Goal: Information Seeking & Learning: Learn about a topic

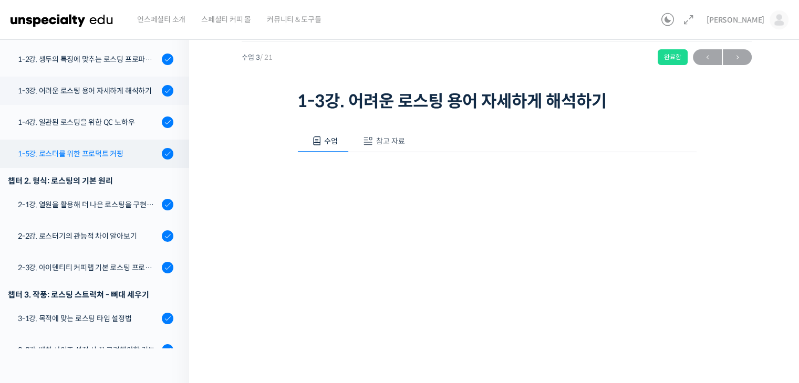
scroll to position [179, 0]
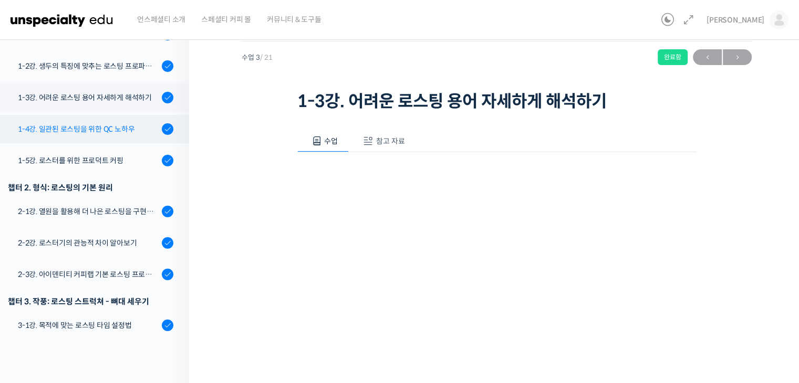
click at [80, 123] on div "1-4강. 일관된 로스팅을 위한 QC 노하우" at bounding box center [88, 129] width 141 height 12
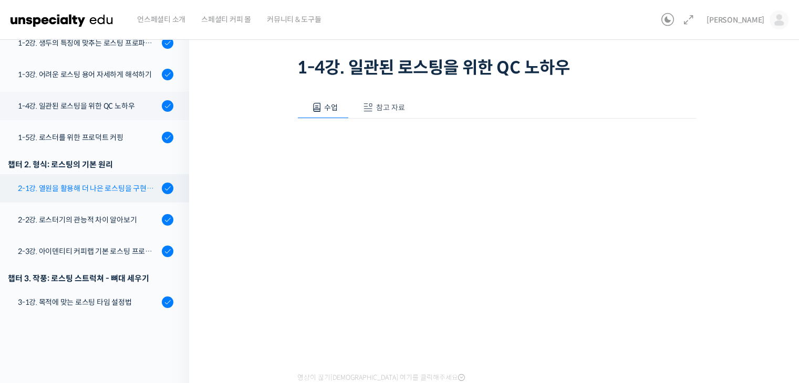
scroll to position [130, 0]
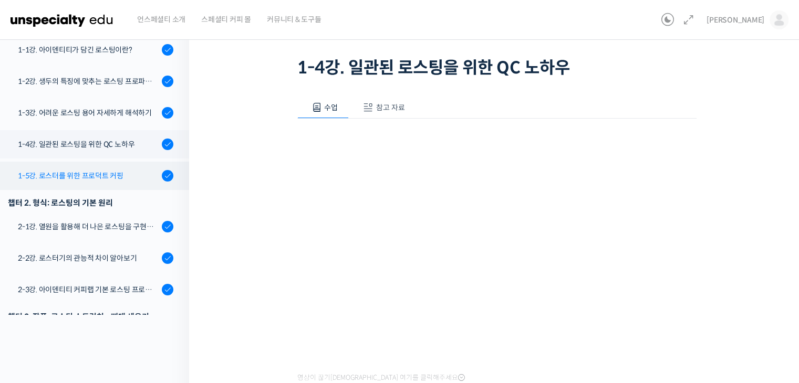
click at [95, 170] on div "1-5강. 로스터를 위한 프로덕트 커핑" at bounding box center [88, 176] width 141 height 12
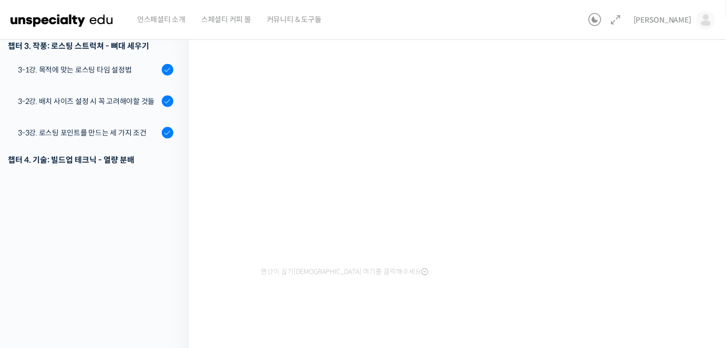
scroll to position [102, 0]
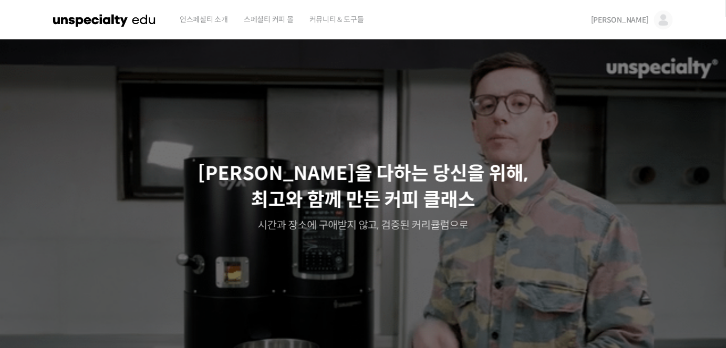
click at [662, 22] on img at bounding box center [663, 20] width 19 height 19
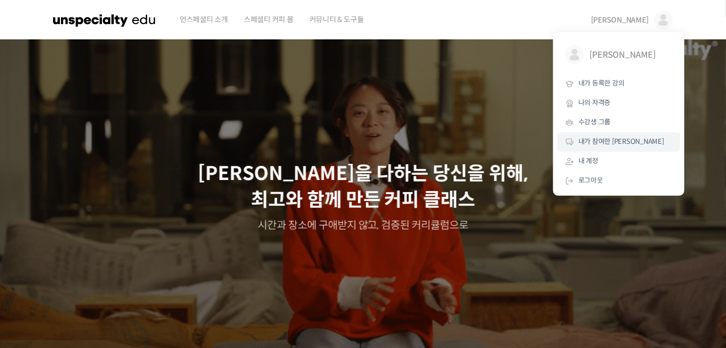
click at [635, 135] on link "내가 참여한 [PERSON_NAME]" at bounding box center [618, 141] width 123 height 19
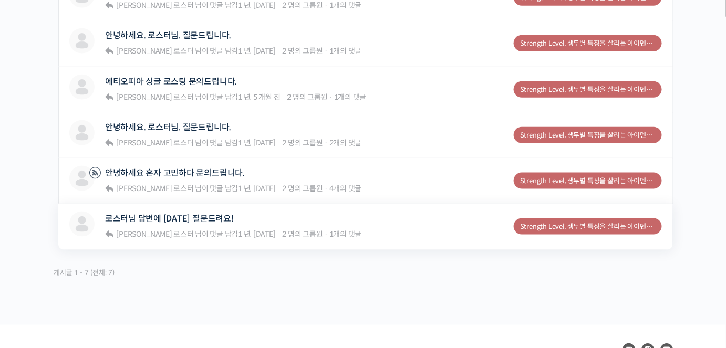
scroll to position [351, 0]
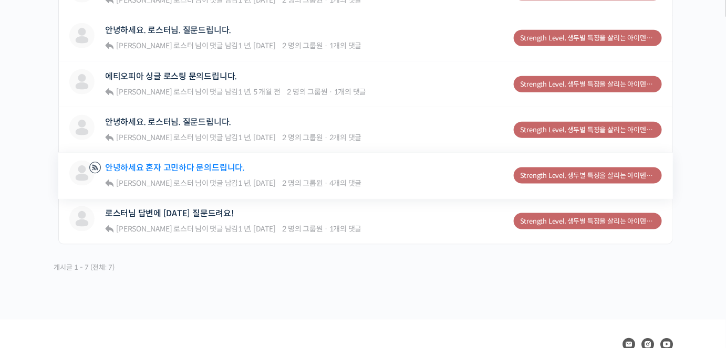
click at [220, 168] on link "안녕하세요 혼자 고민하다 문의드립니다." at bounding box center [175, 168] width 140 height 10
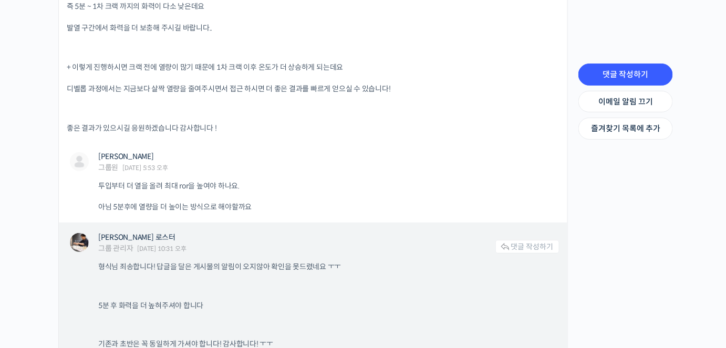
scroll to position [1332, 0]
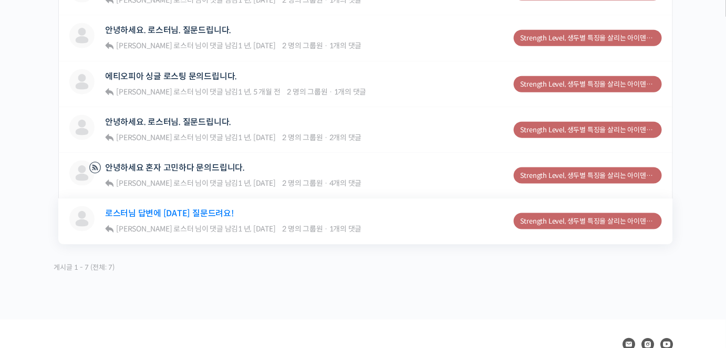
click at [171, 209] on link "로스터님 답변에 대한 질문드려요!" at bounding box center [169, 213] width 129 height 10
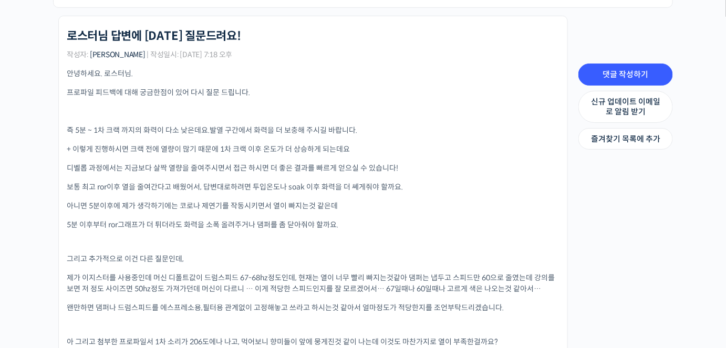
scroll to position [273, 0]
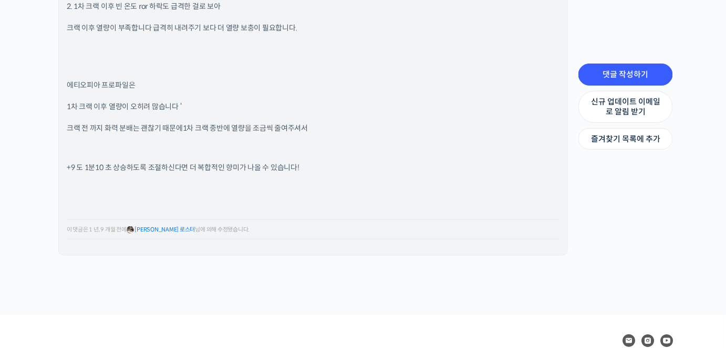
scroll to position [1544, 0]
